Goal: Task Accomplishment & Management: Manage account settings

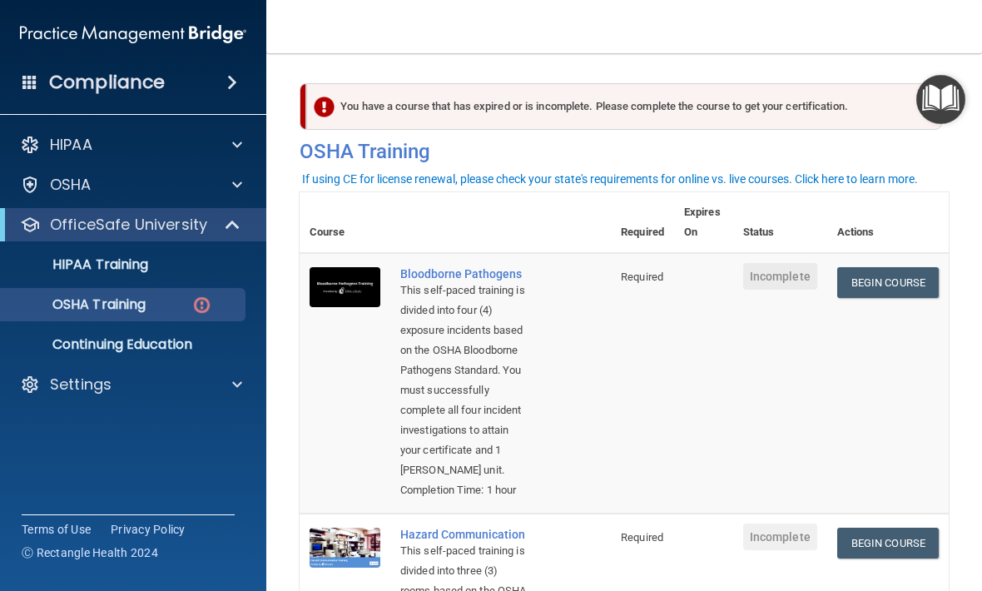
click at [127, 73] on h4 "Compliance" at bounding box center [107, 82] width 116 height 23
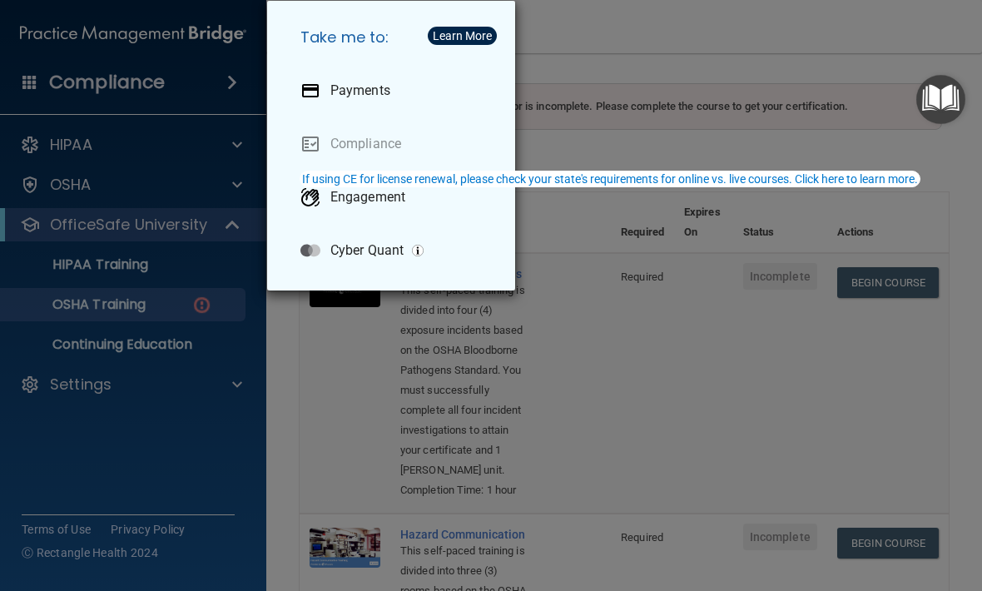
click at [606, 393] on div "Take me to: Payments Compliance Engagement Cyber Quant" at bounding box center [491, 295] width 982 height 591
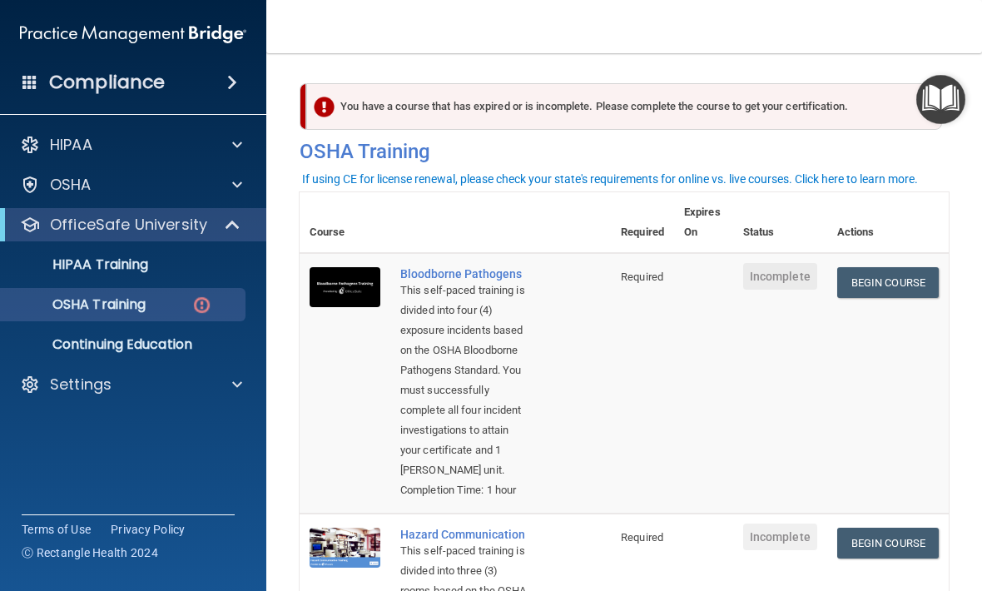
click at [144, 32] on img at bounding box center [133, 33] width 226 height 33
click at [950, 102] on img "Open Resource Center" at bounding box center [941, 99] width 49 height 49
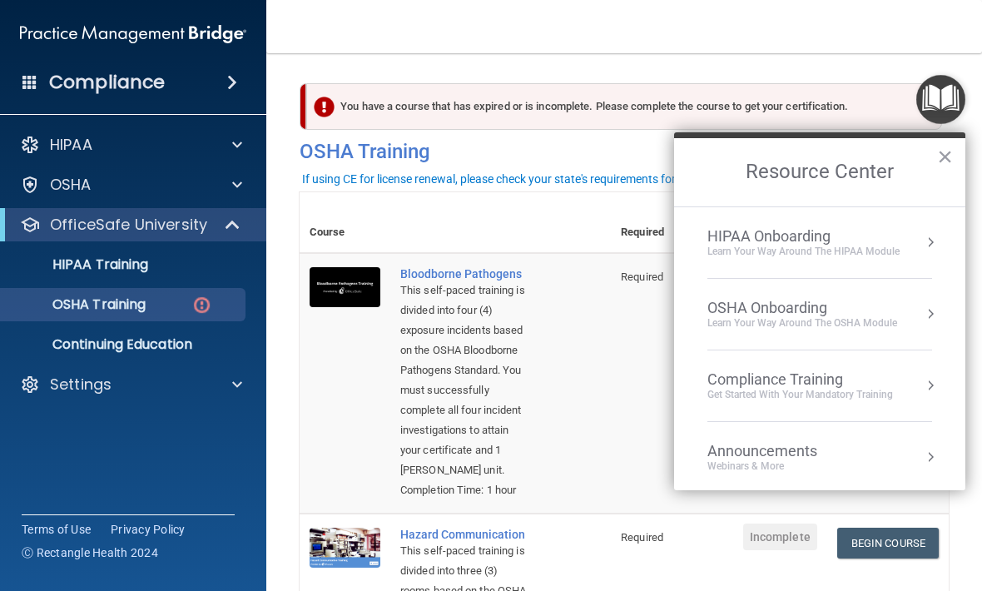
click at [952, 164] on button "×" at bounding box center [945, 156] width 16 height 27
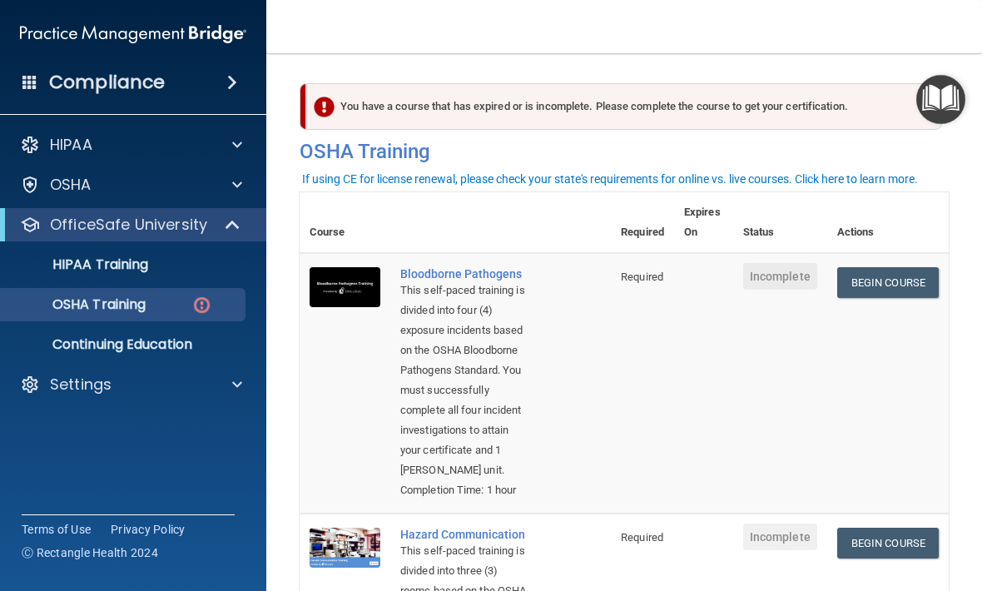
click at [124, 252] on link "HIPAA Training" at bounding box center [114, 264] width 262 height 33
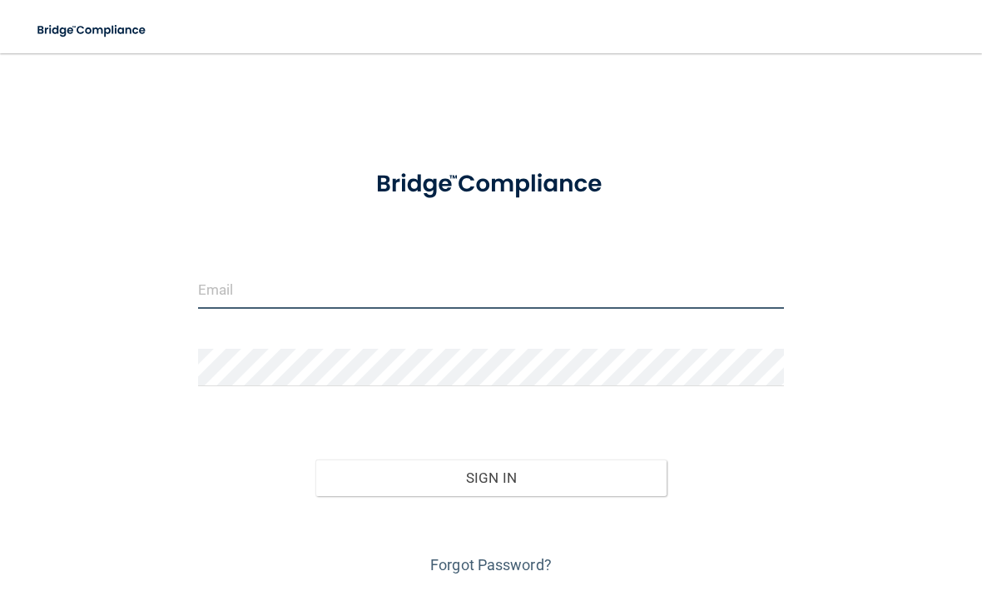
click at [372, 278] on input "email" at bounding box center [491, 289] width 586 height 37
type input "[EMAIL_ADDRESS][DOMAIN_NAME]"
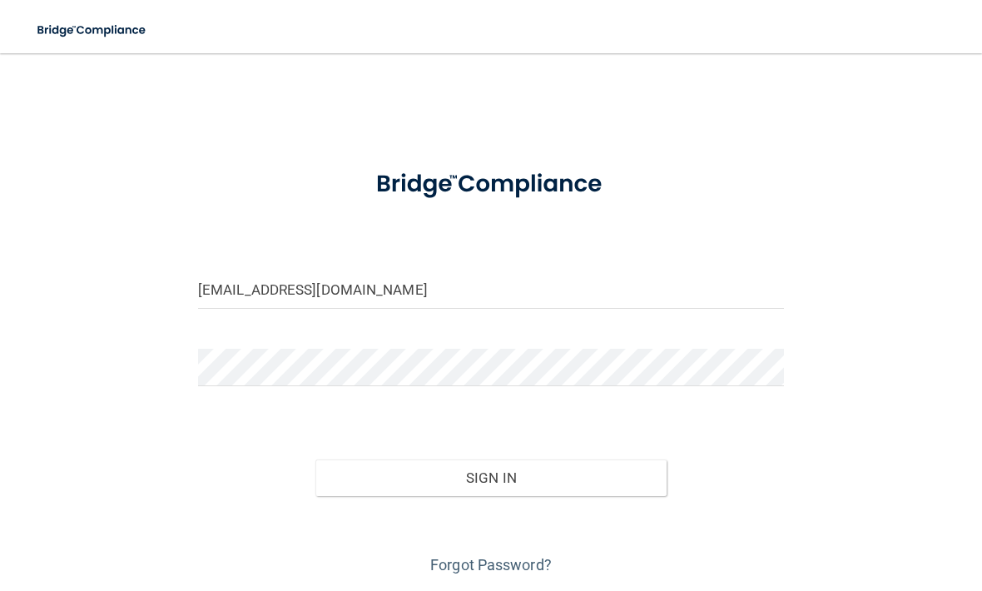
click at [520, 477] on button "Sign In" at bounding box center [491, 478] width 351 height 37
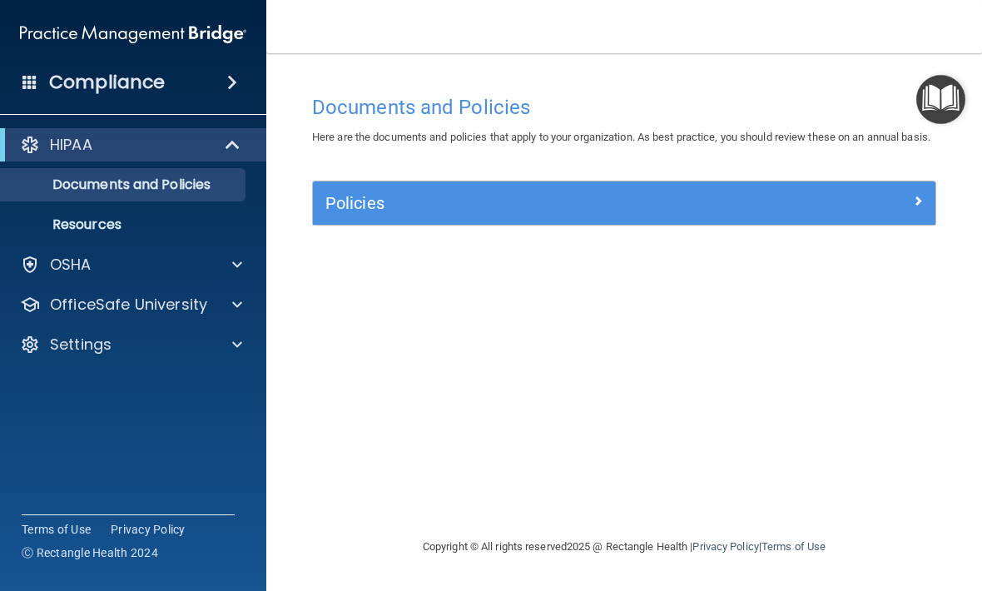
click at [219, 300] on div at bounding box center [235, 305] width 42 height 20
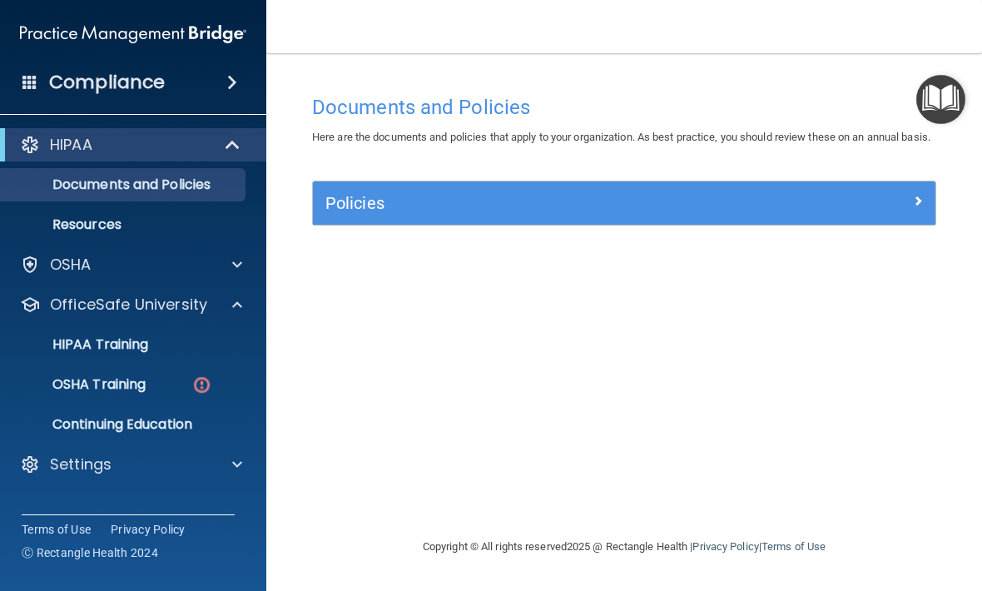
click at [137, 383] on p "OSHA Training" at bounding box center [78, 384] width 135 height 17
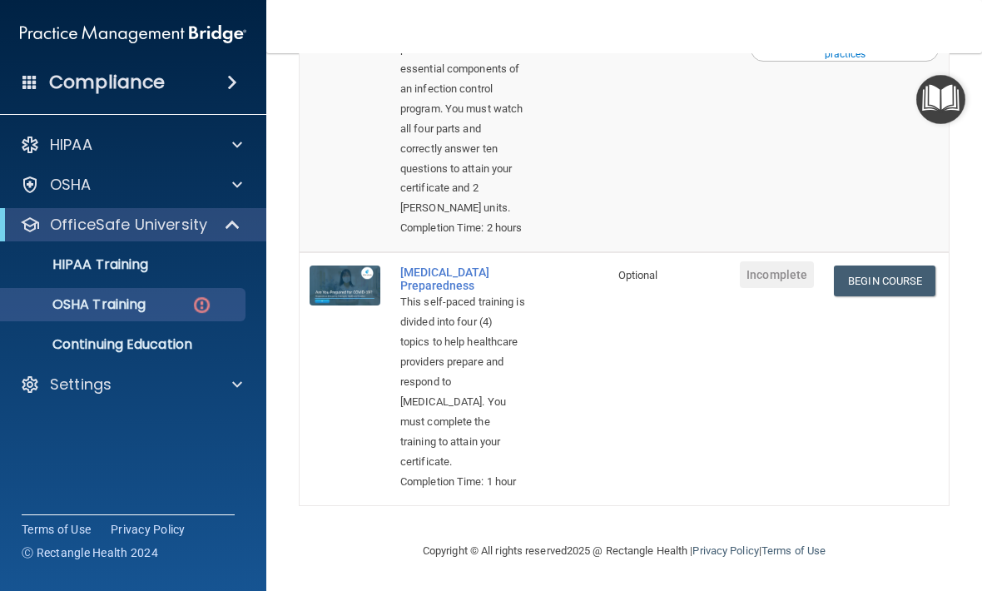
scroll to position [990, 0]
click at [672, 362] on td at bounding box center [701, 378] width 59 height 253
